Goal: Task Accomplishment & Management: Use online tool/utility

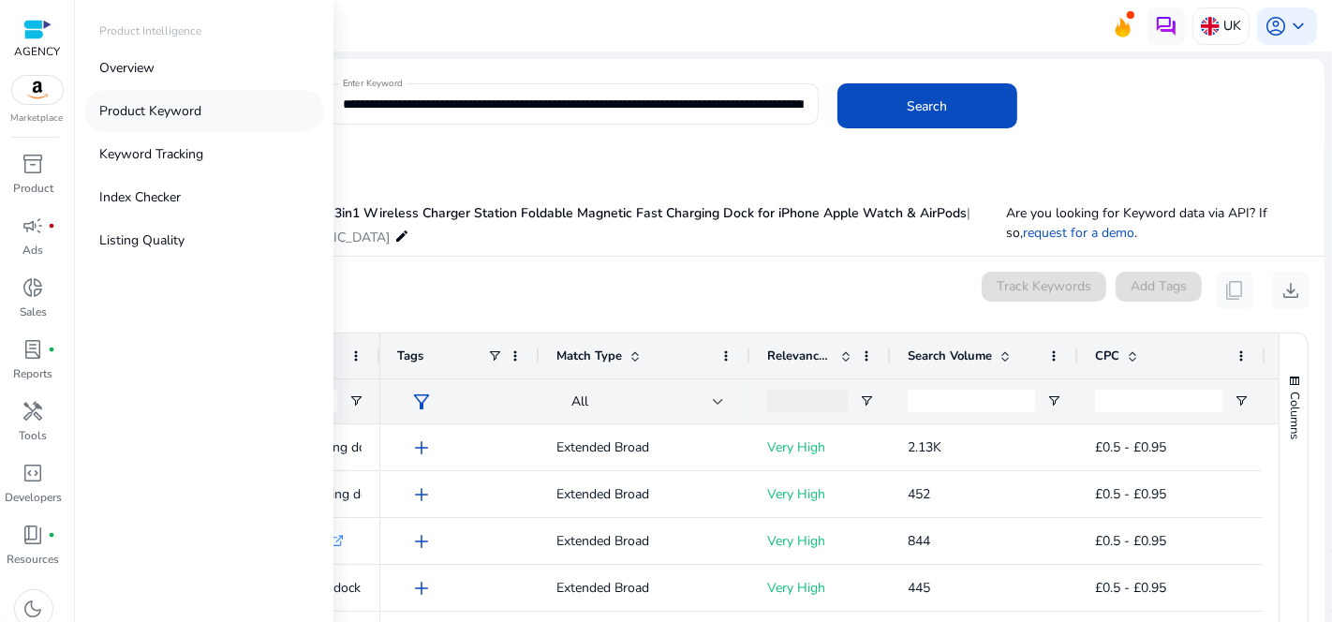
click at [198, 110] on p "Product Keyword" at bounding box center [150, 111] width 102 height 20
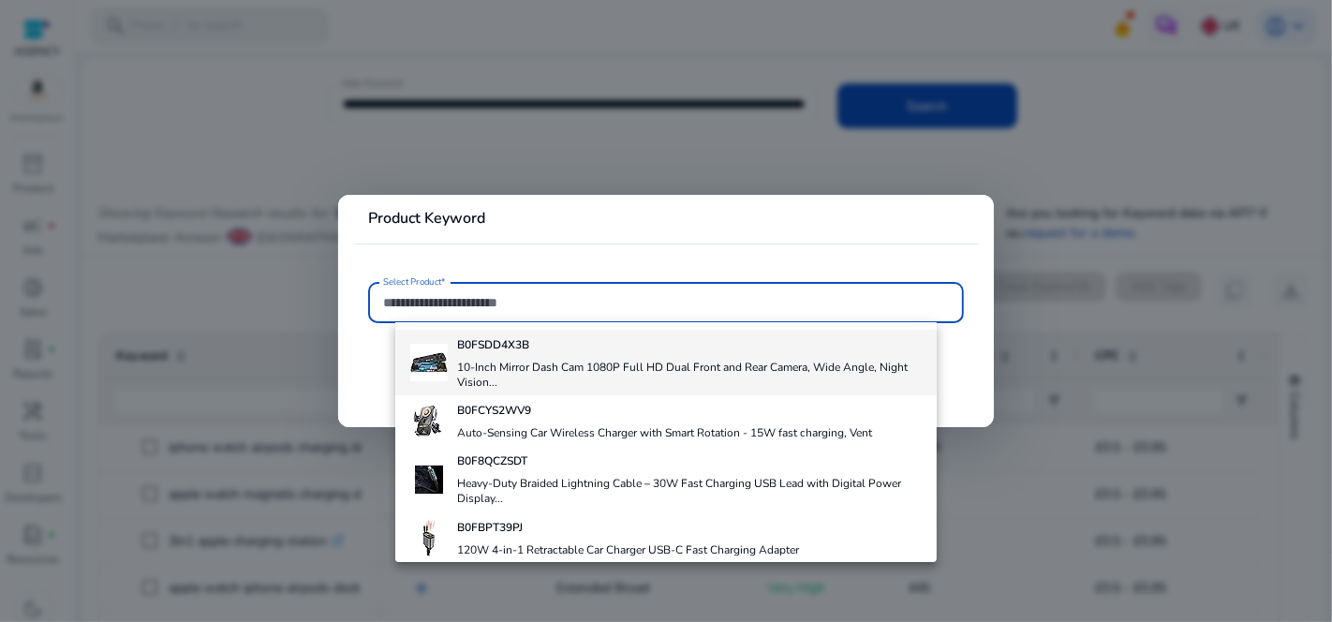
click at [499, 345] on b "B0FSDD4X3B" at bounding box center [493, 344] width 72 height 15
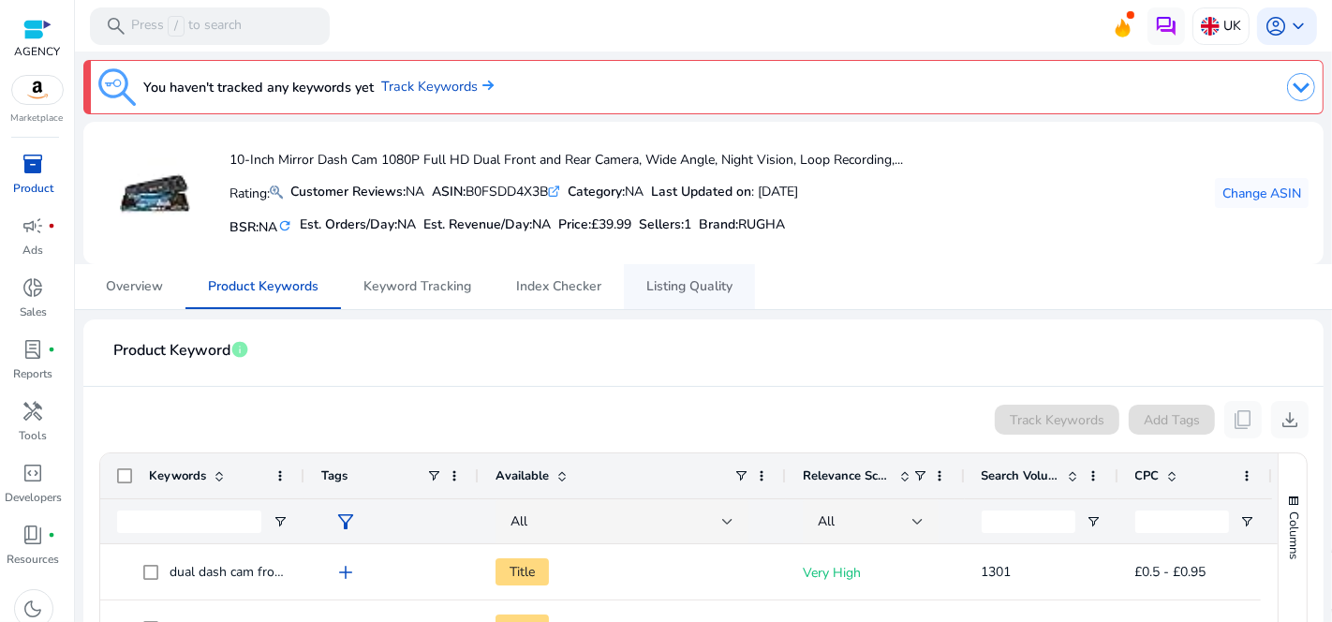
click at [685, 289] on span "Listing Quality" at bounding box center [689, 286] width 86 height 13
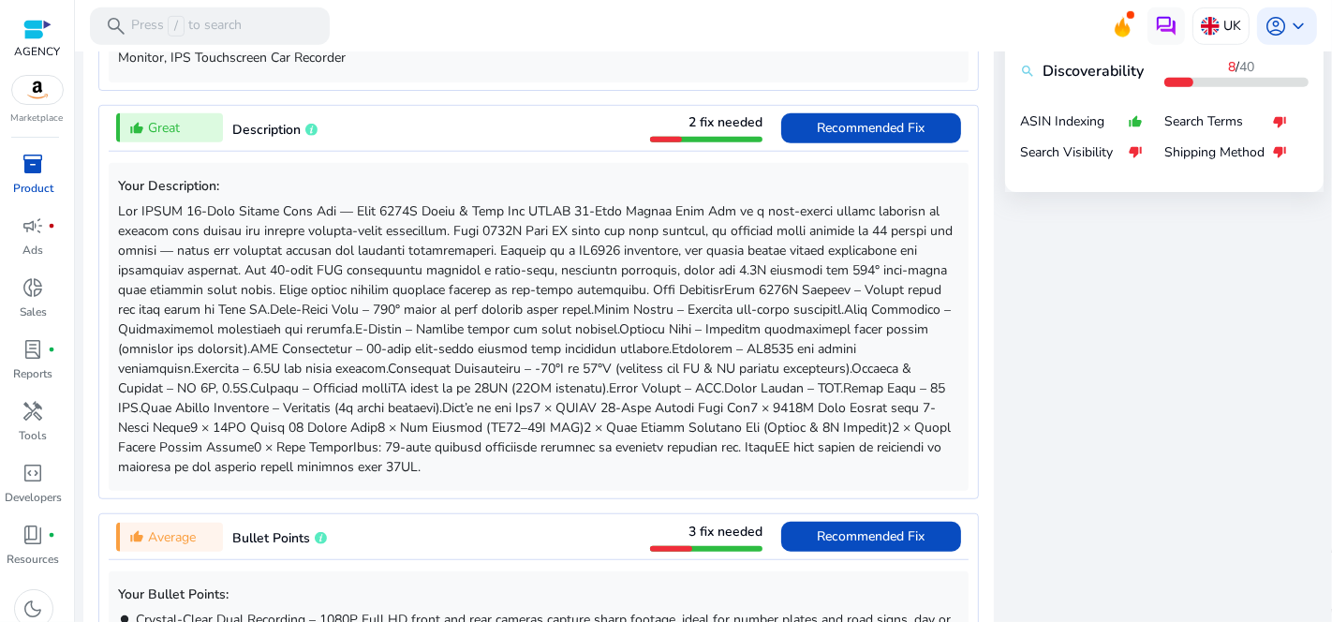
scroll to position [832, 0]
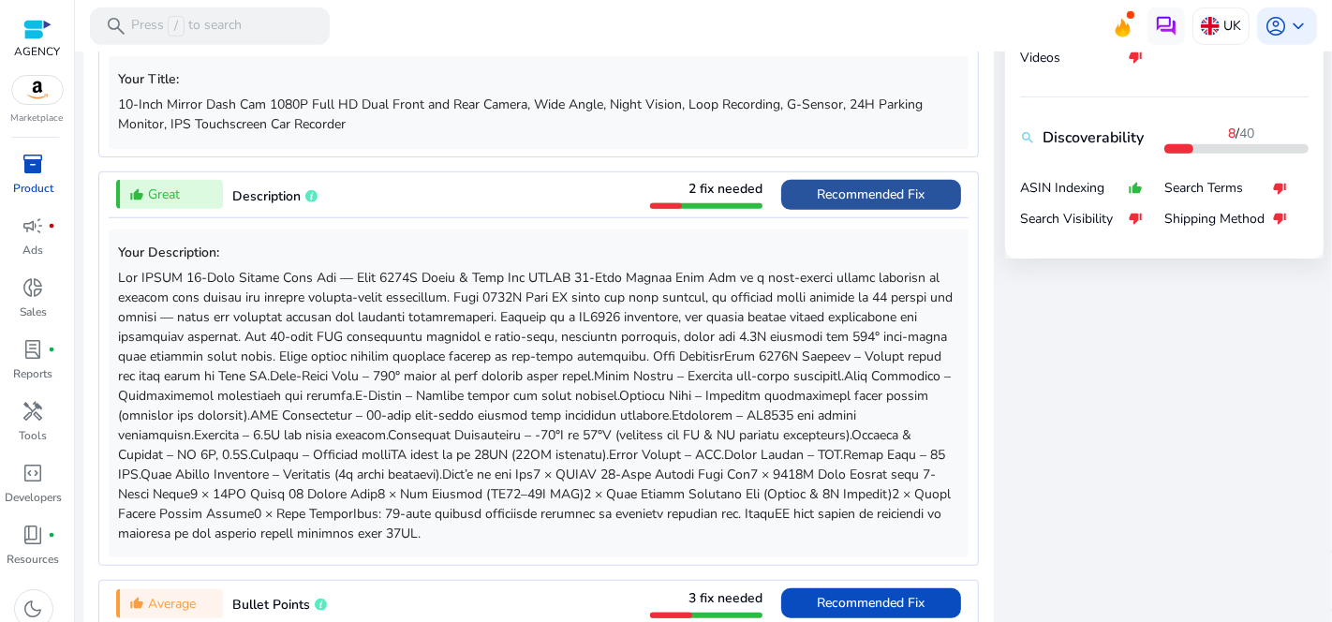
click at [836, 192] on span "Recommended Fix" at bounding box center [872, 194] width 108 height 18
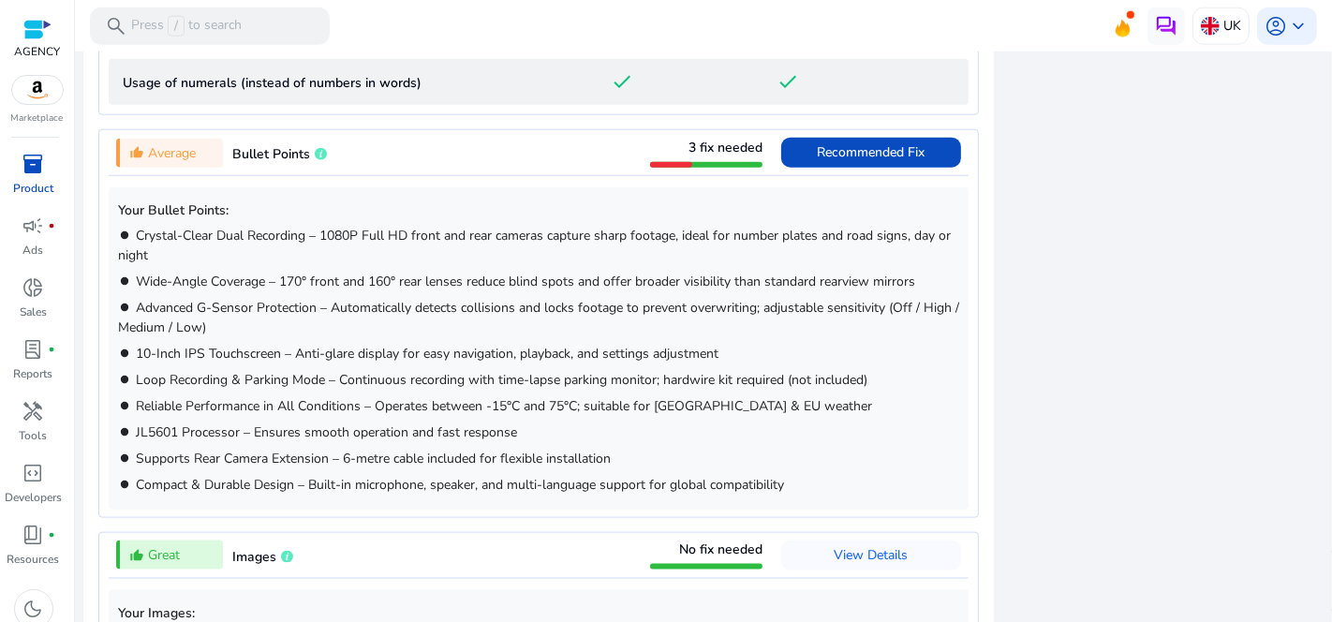
scroll to position [1729, 0]
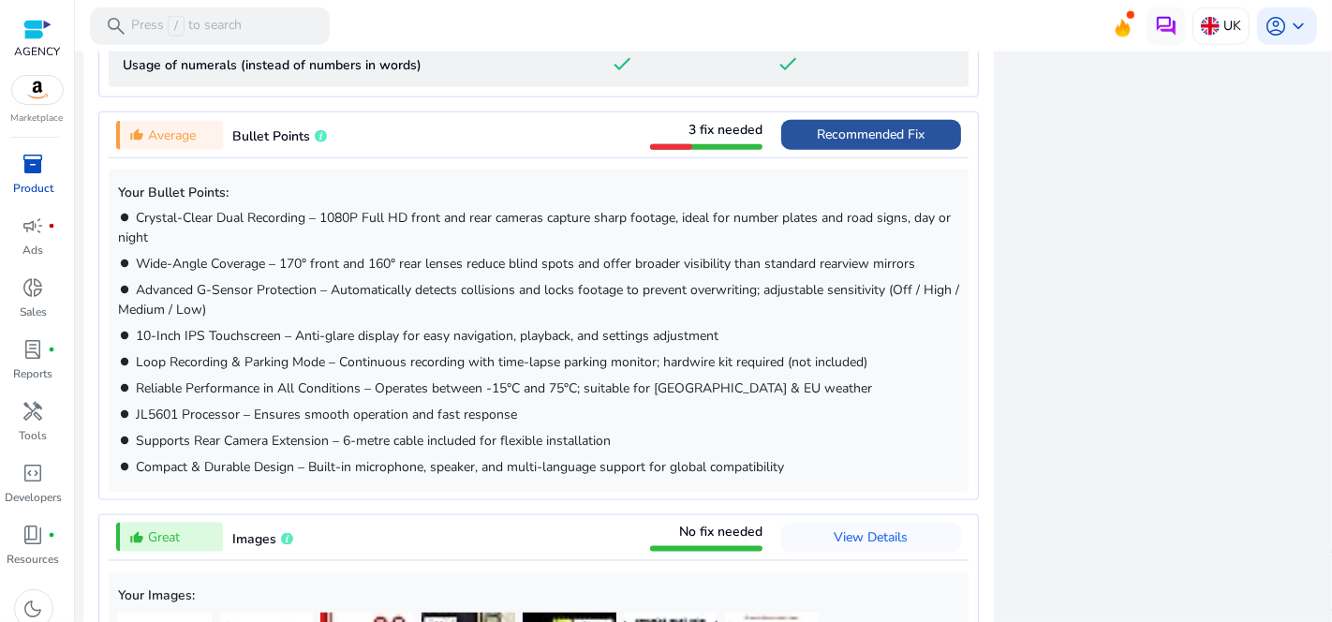
click at [871, 125] on span "Recommended Fix" at bounding box center [872, 134] width 108 height 18
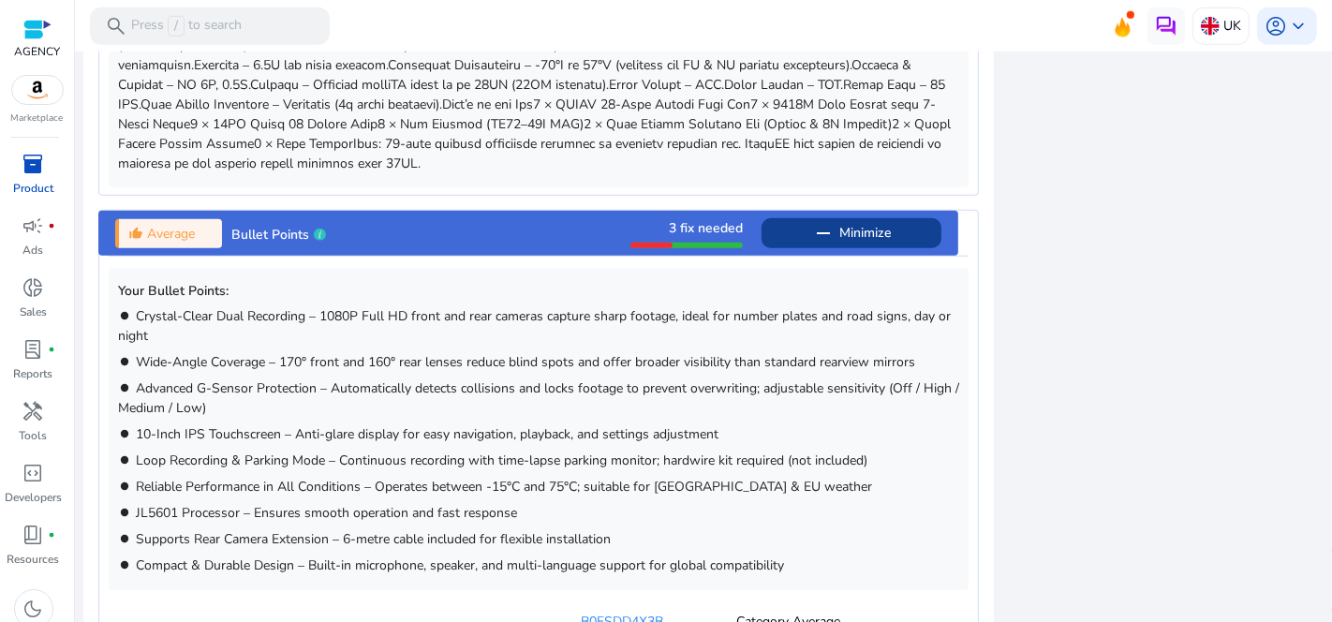
scroll to position [1144, 0]
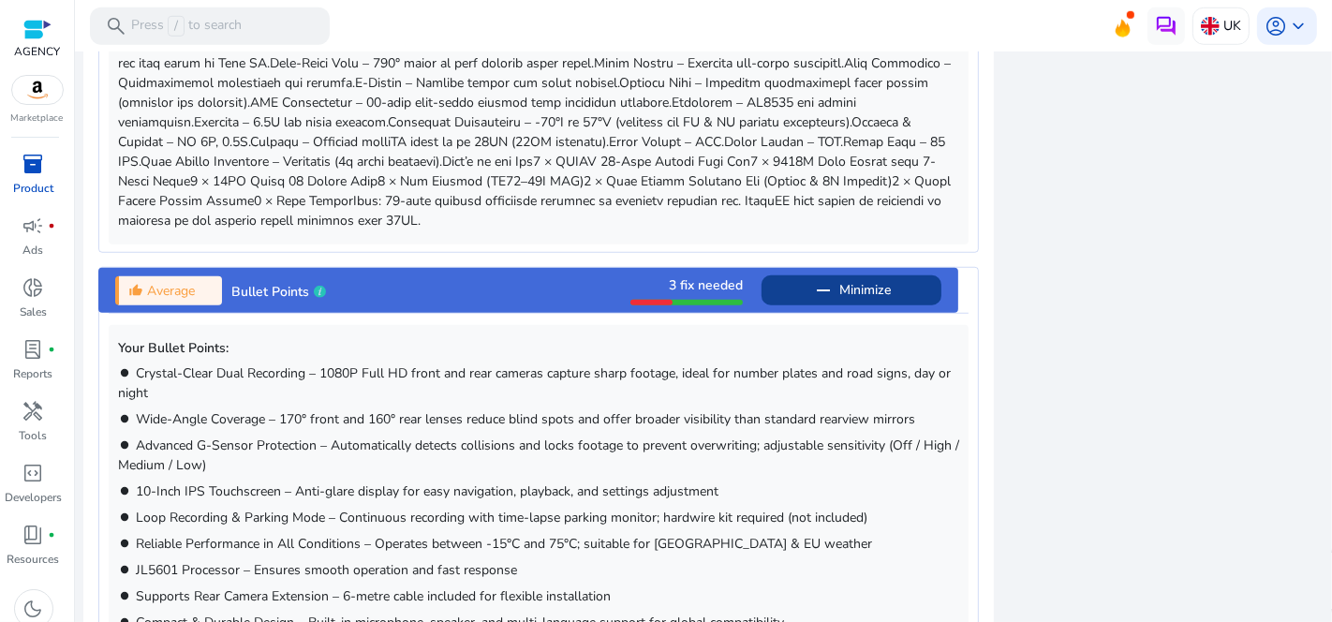
click at [529, 276] on div "thumb_up_alt Average Bullet Points 3 fix needed remove Minimize" at bounding box center [528, 290] width 860 height 45
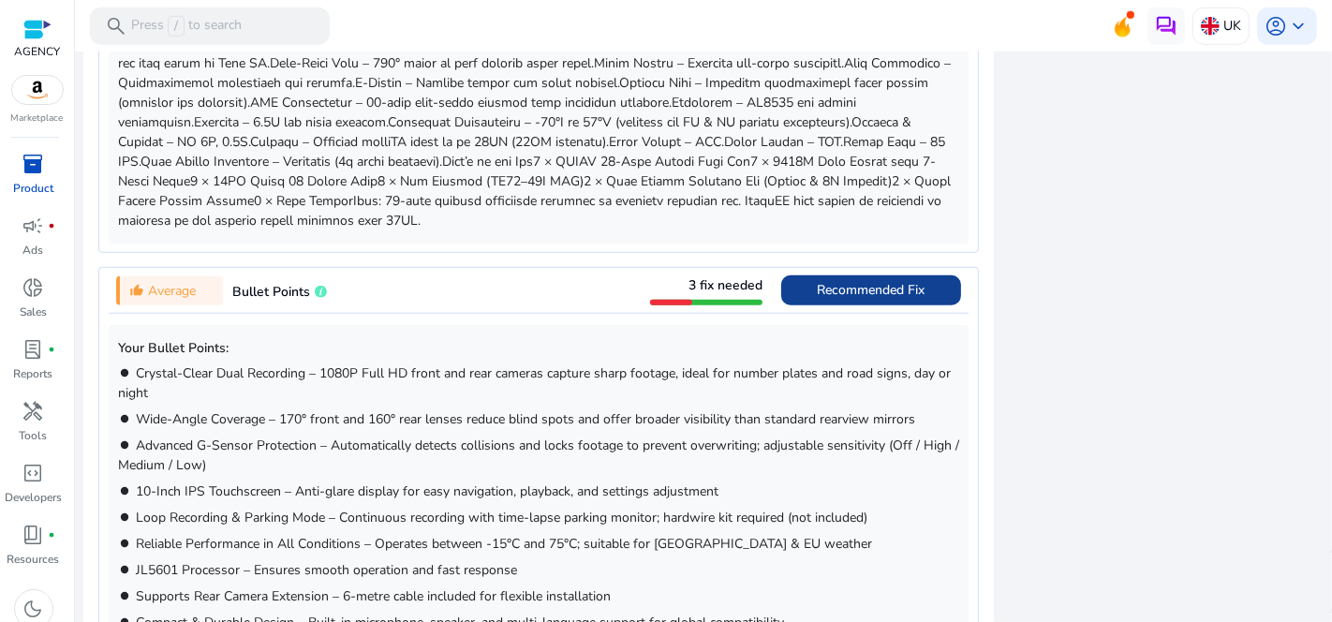
click at [529, 276] on div "thumb_up_alt Average Bullet Points 3 fix needed Recommended Fix" at bounding box center [539, 290] width 860 height 45
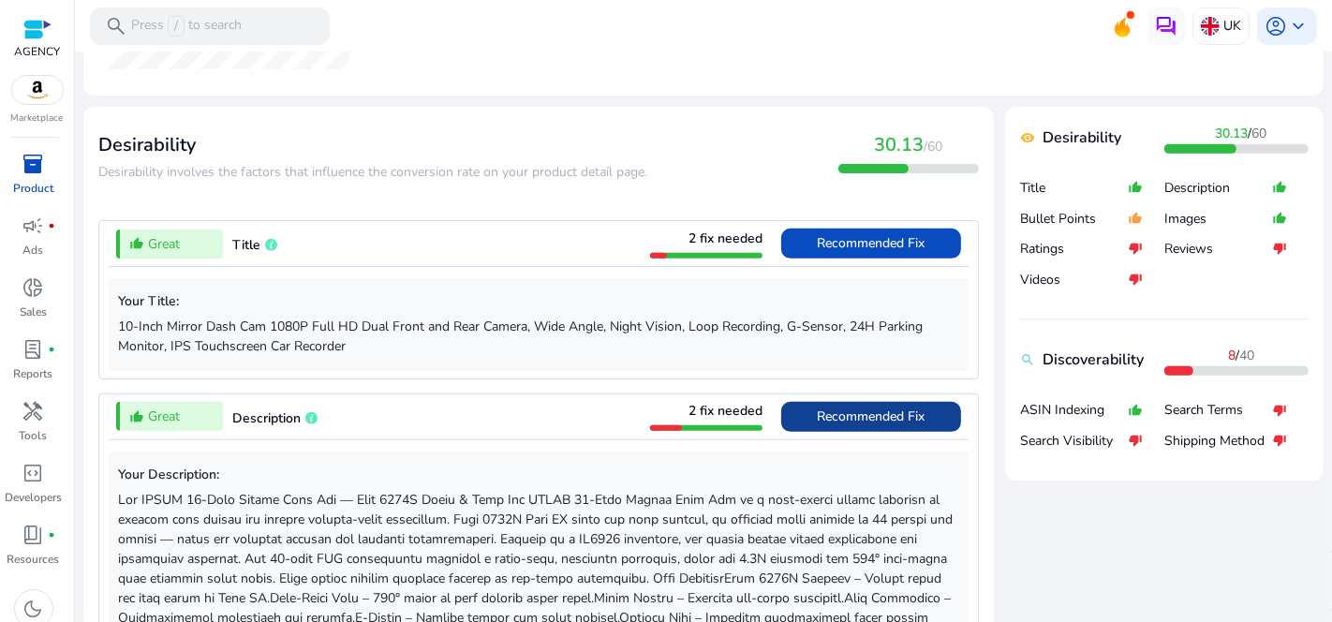
scroll to position [576, 0]
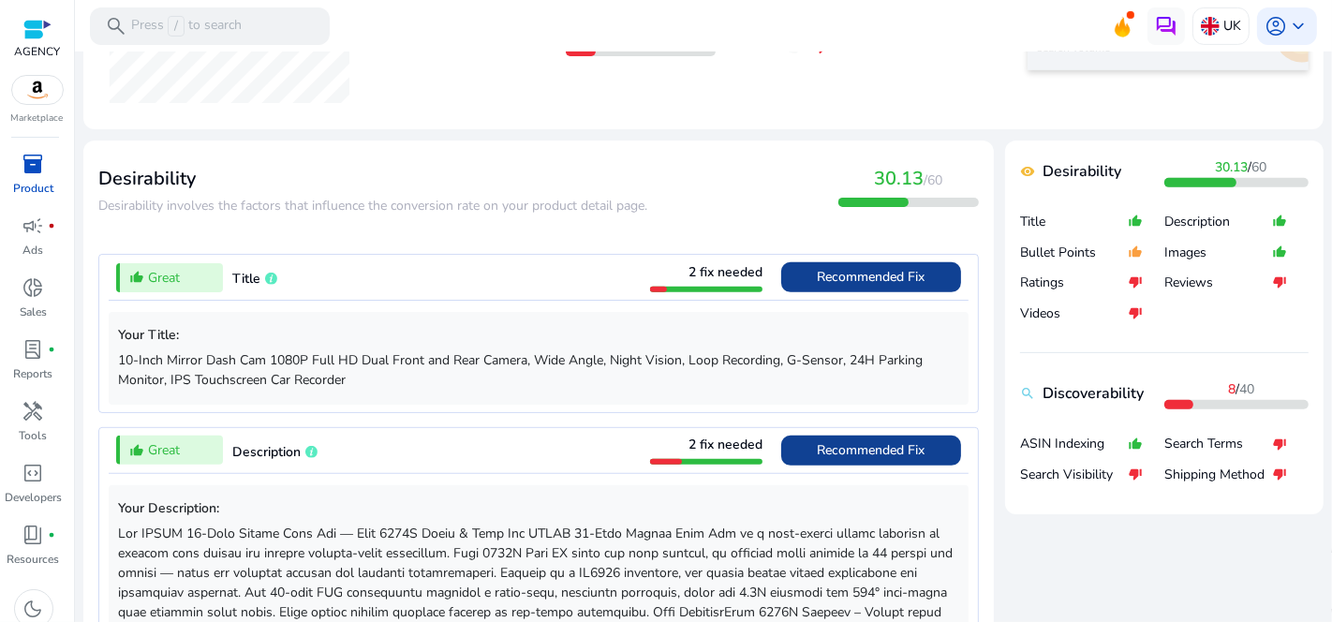
click at [846, 272] on span "Recommended Fix" at bounding box center [872, 277] width 108 height 18
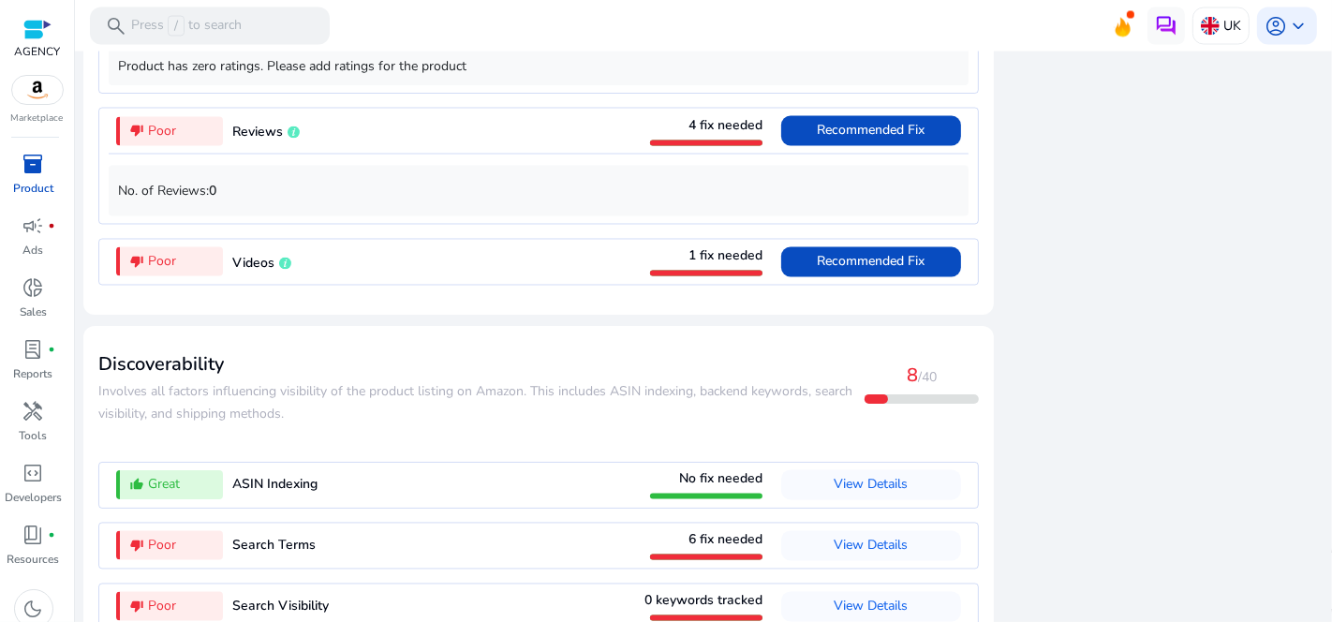
scroll to position [2984, 0]
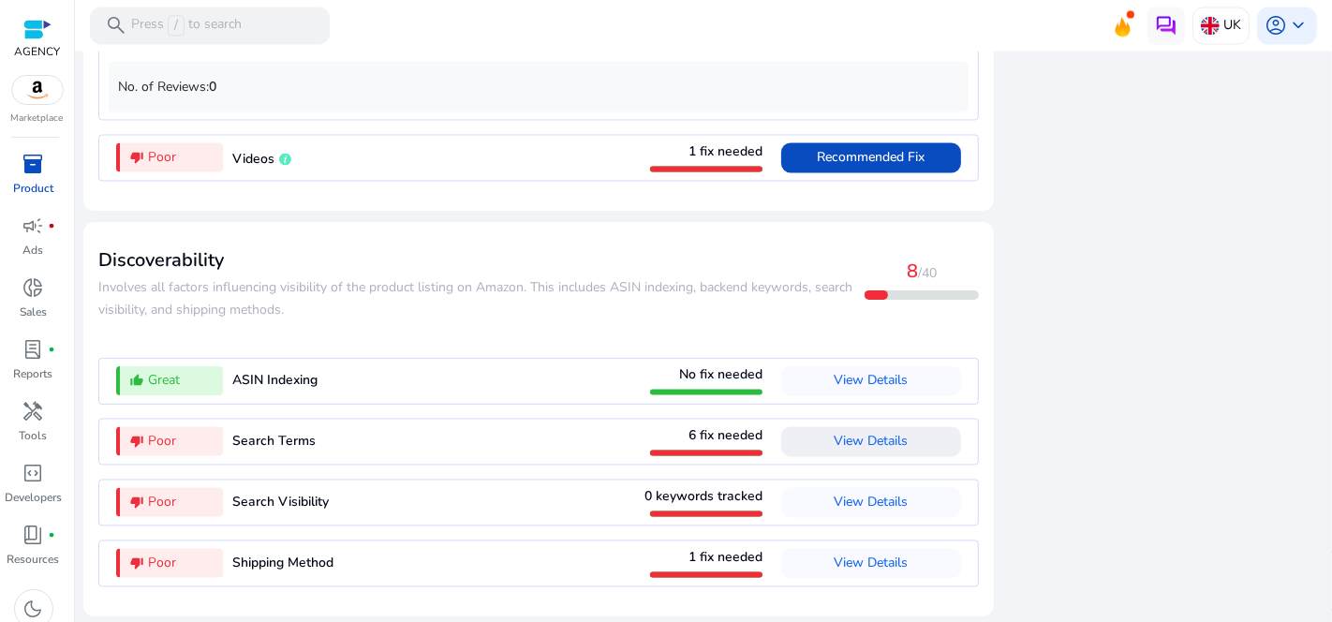
click at [839, 438] on span "View Details" at bounding box center [871, 442] width 74 height 18
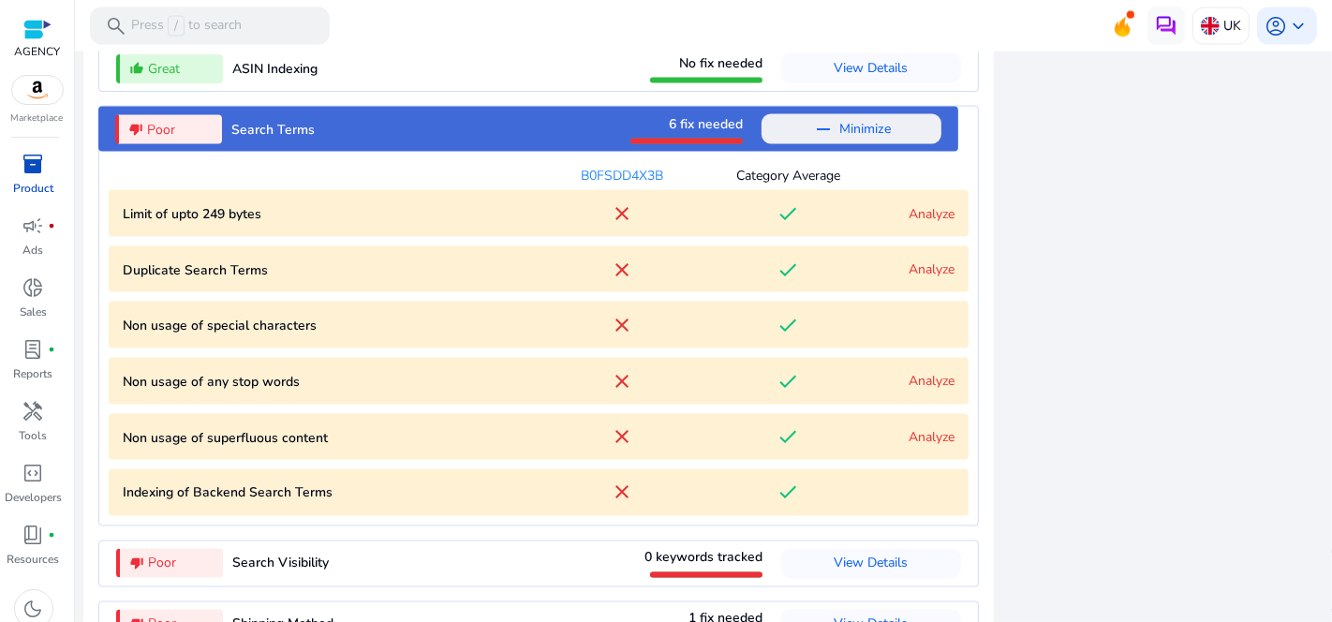
scroll to position [2593, 0]
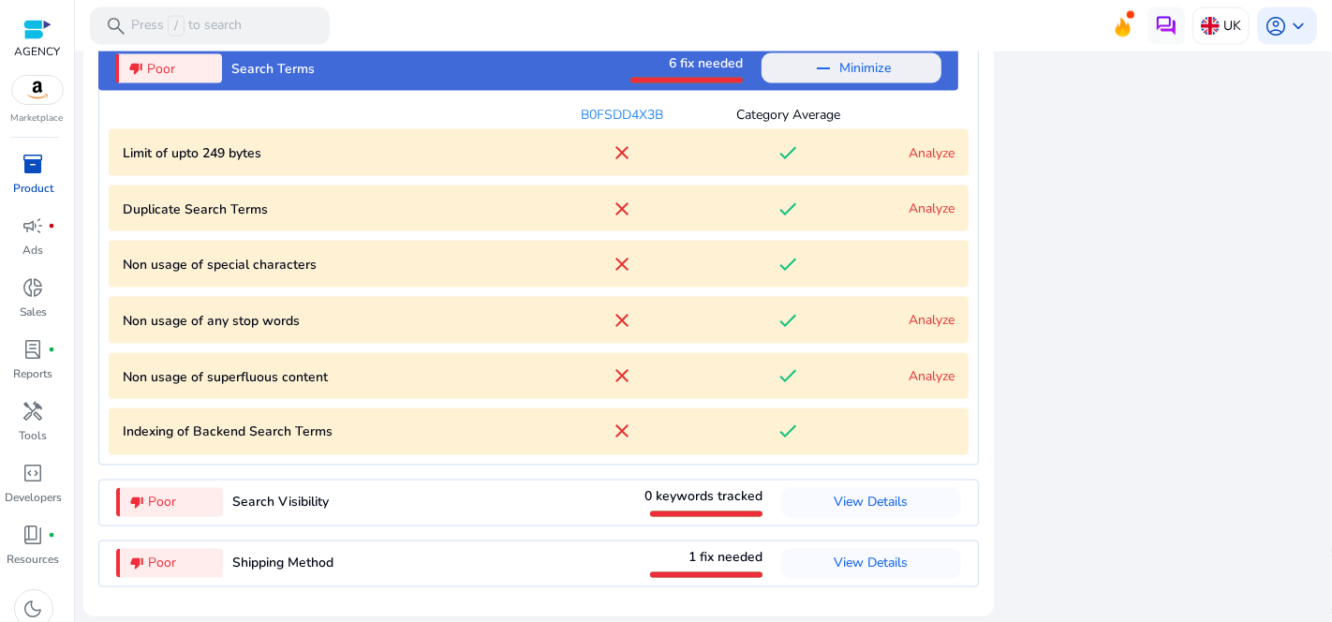
click at [929, 204] on link "Analyze" at bounding box center [931, 208] width 46 height 18
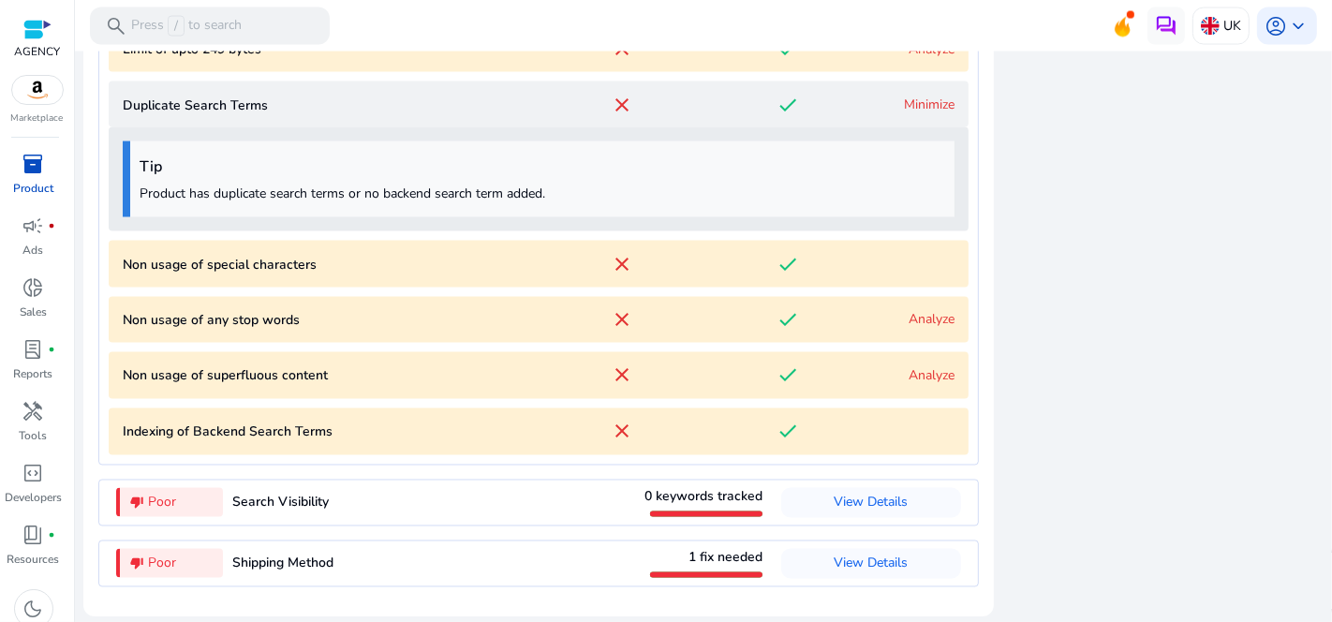
scroll to position [2697, 0]
click at [466, 194] on p "Product has duplicate search terms or no backend search term added." at bounding box center [542, 194] width 805 height 20
click at [913, 105] on link "Minimize" at bounding box center [929, 105] width 51 height 18
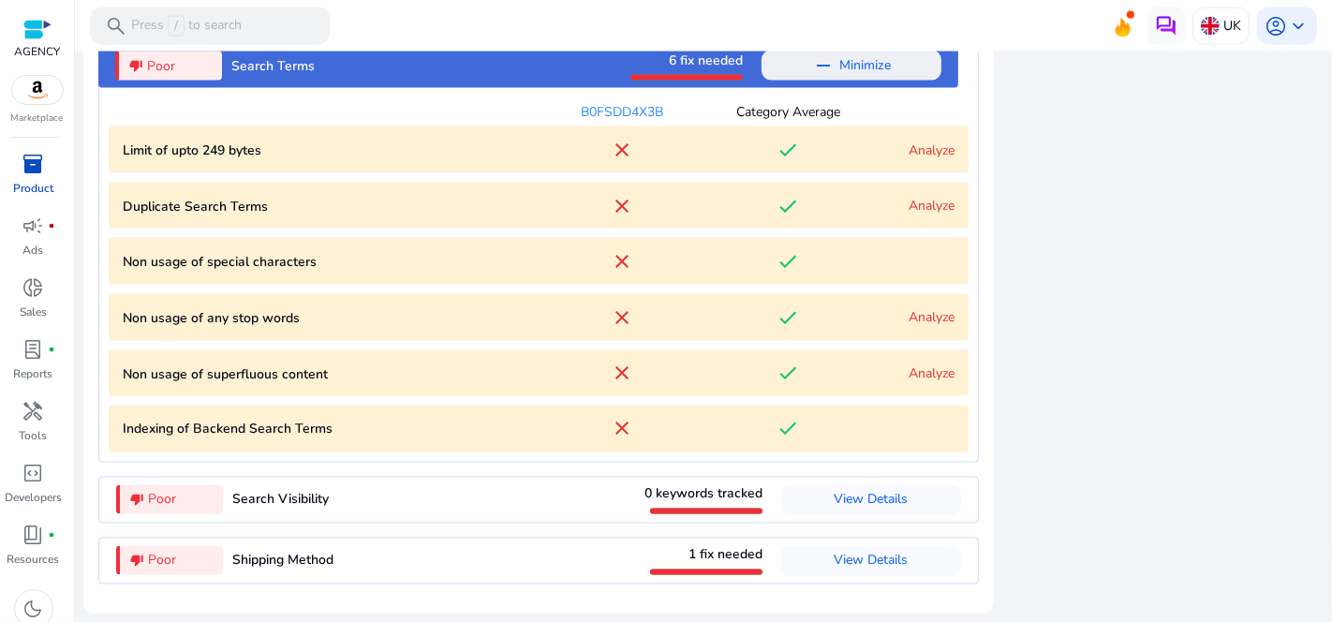
scroll to position [2593, 0]
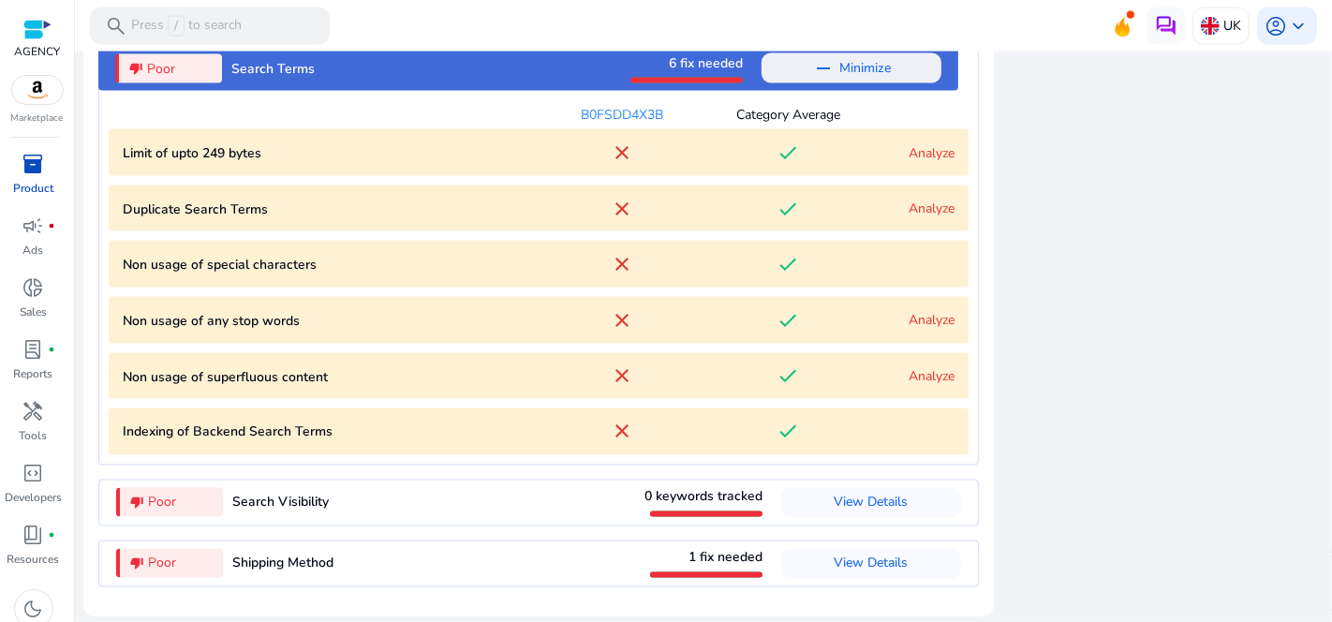
click at [923, 370] on link "Analyze" at bounding box center [931, 376] width 46 height 18
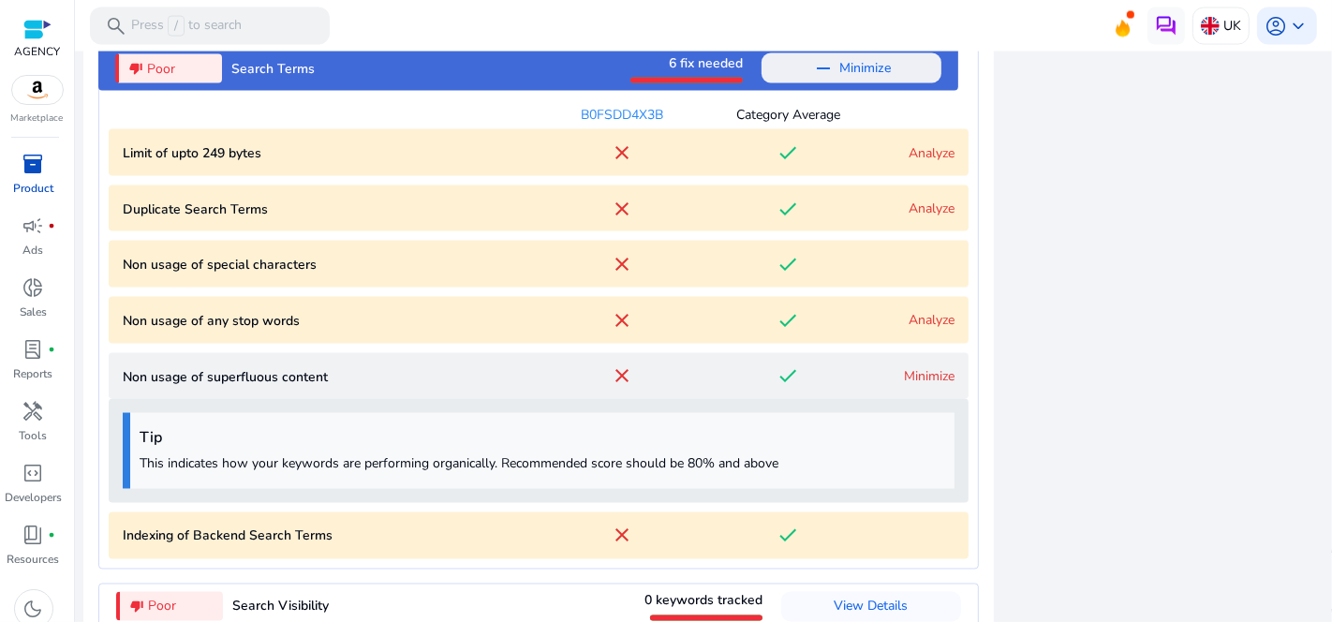
scroll to position [2697, 0]
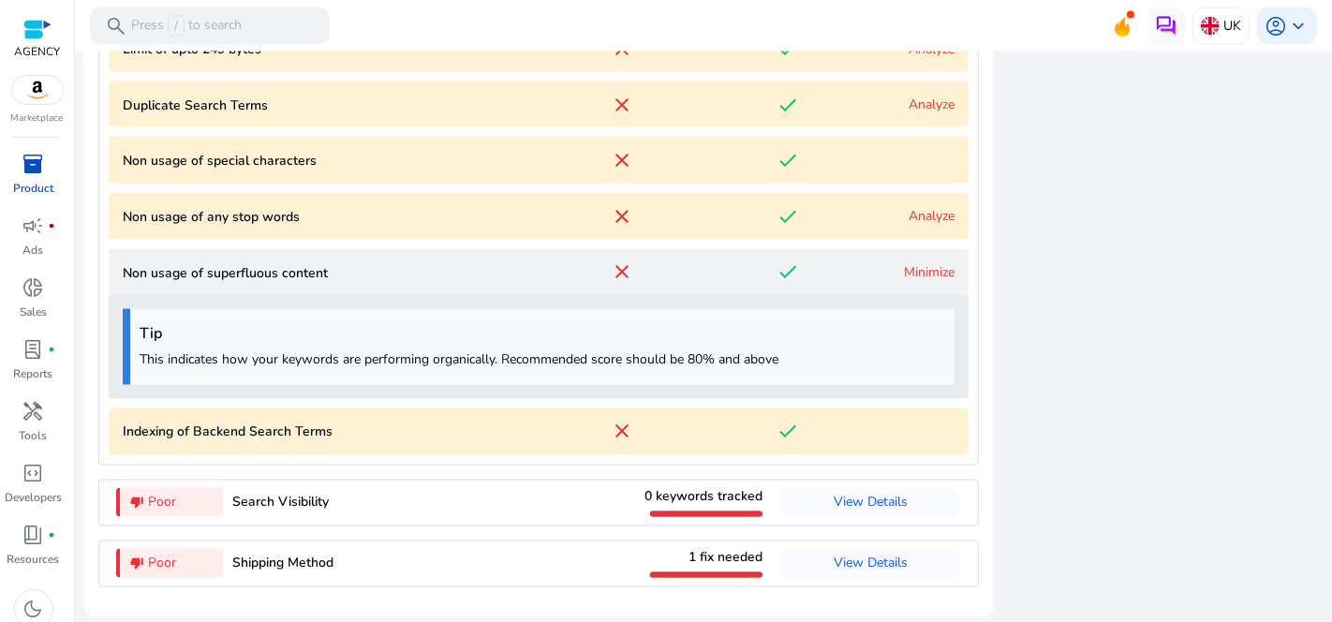
click at [921, 264] on link "Minimize" at bounding box center [929, 272] width 51 height 18
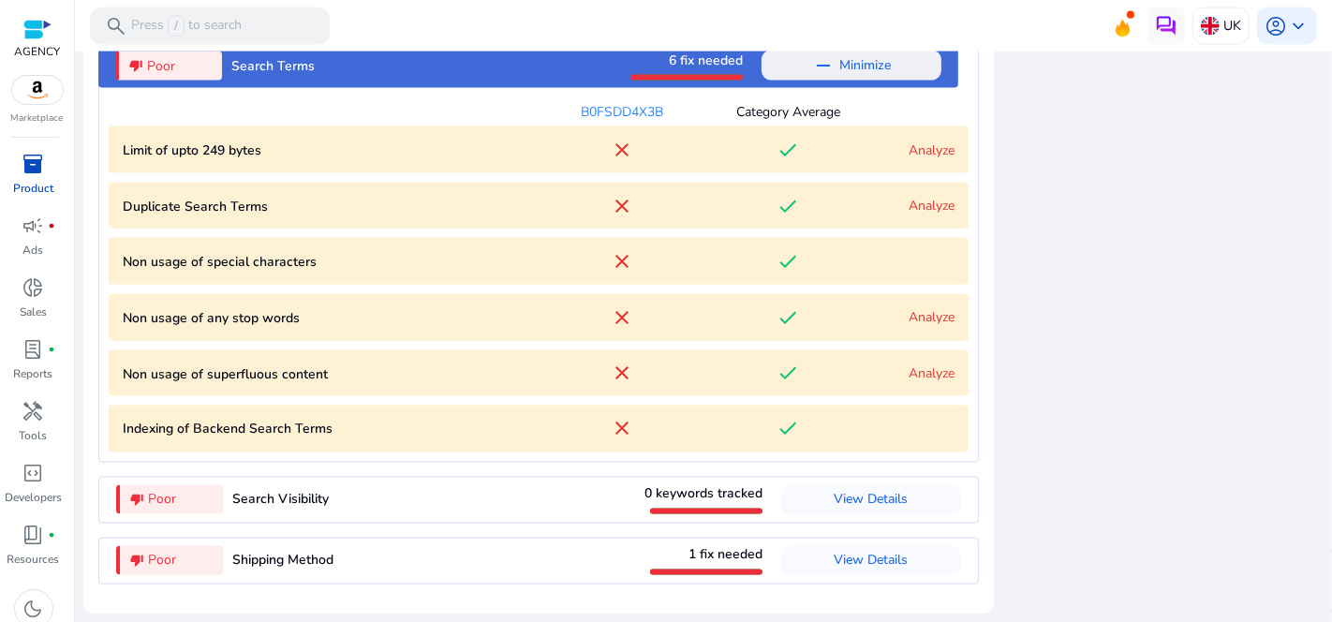
scroll to position [2593, 0]
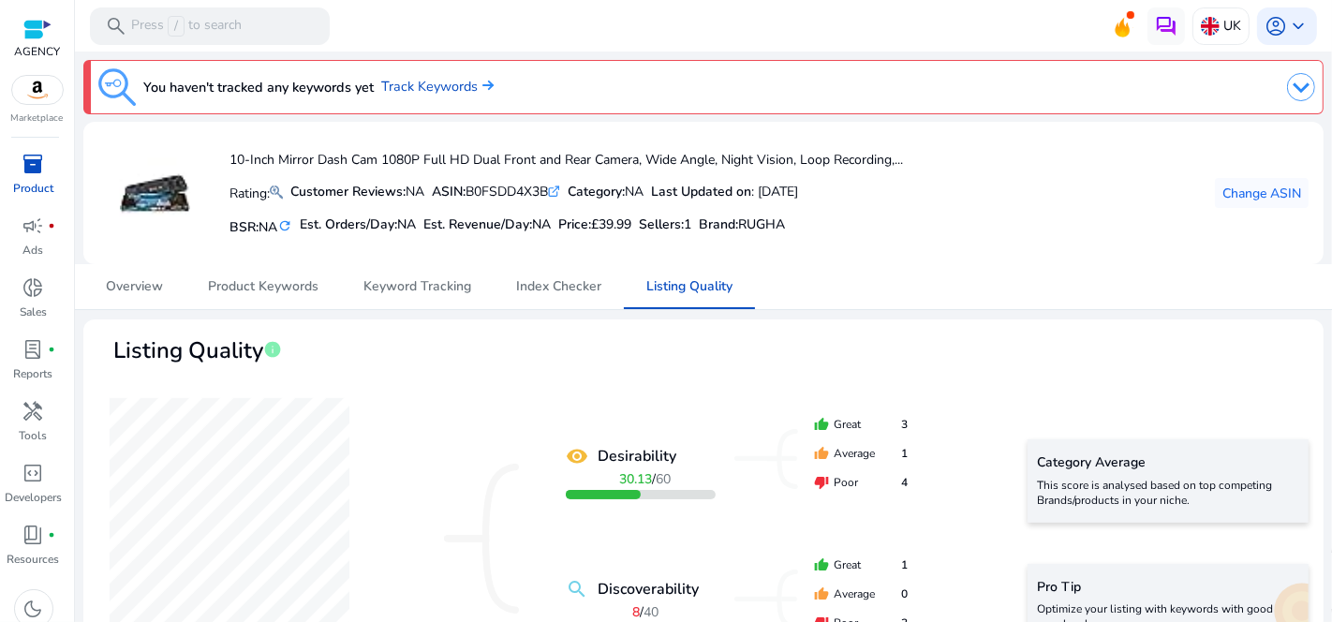
scroll to position [2593, 0]
